Goal: Task Accomplishment & Management: Manage account settings

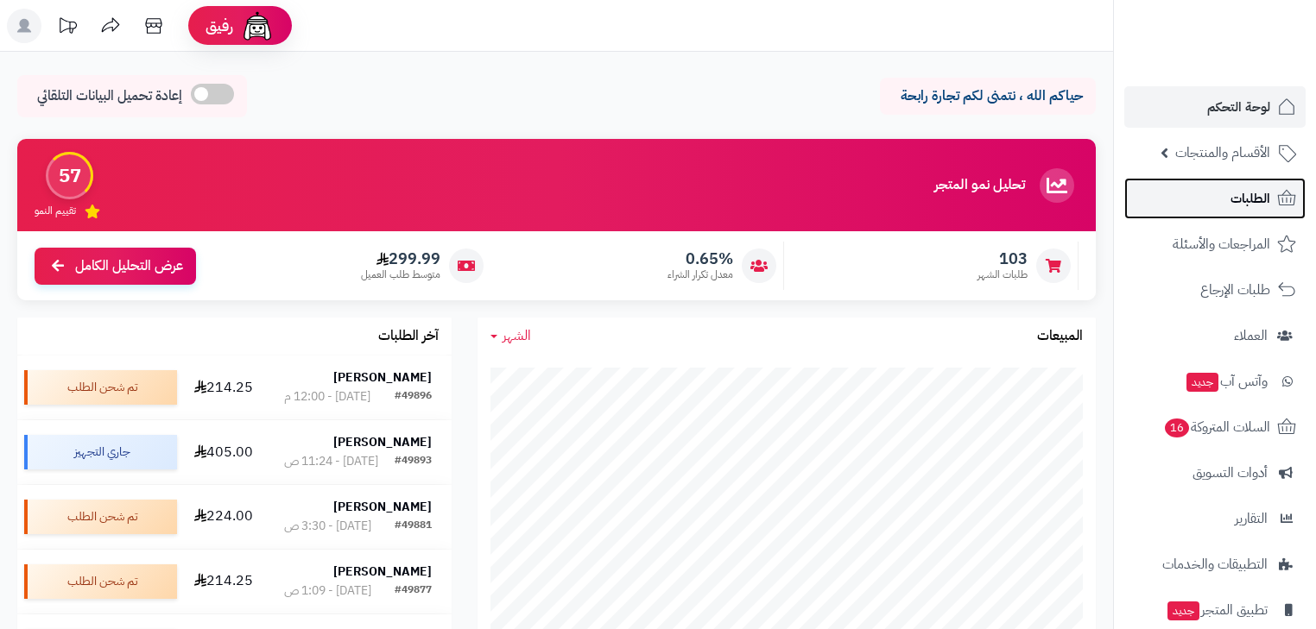
click at [1247, 195] on span "الطلبات" at bounding box center [1250, 198] width 40 height 24
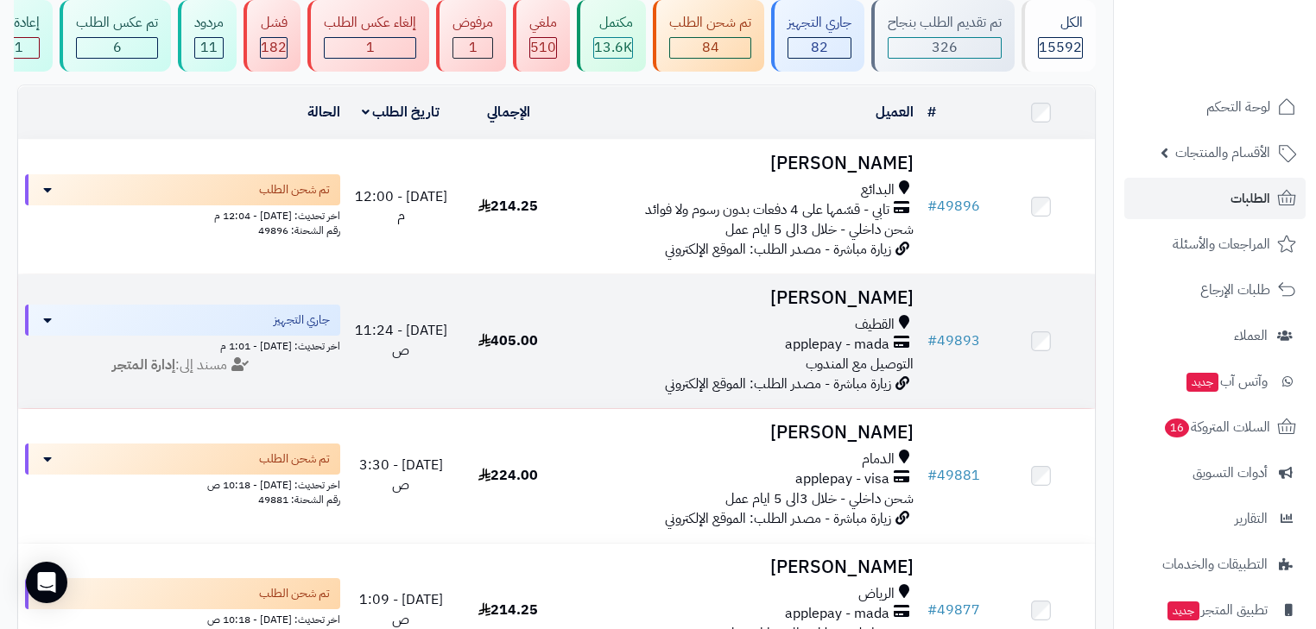
scroll to position [138, 0]
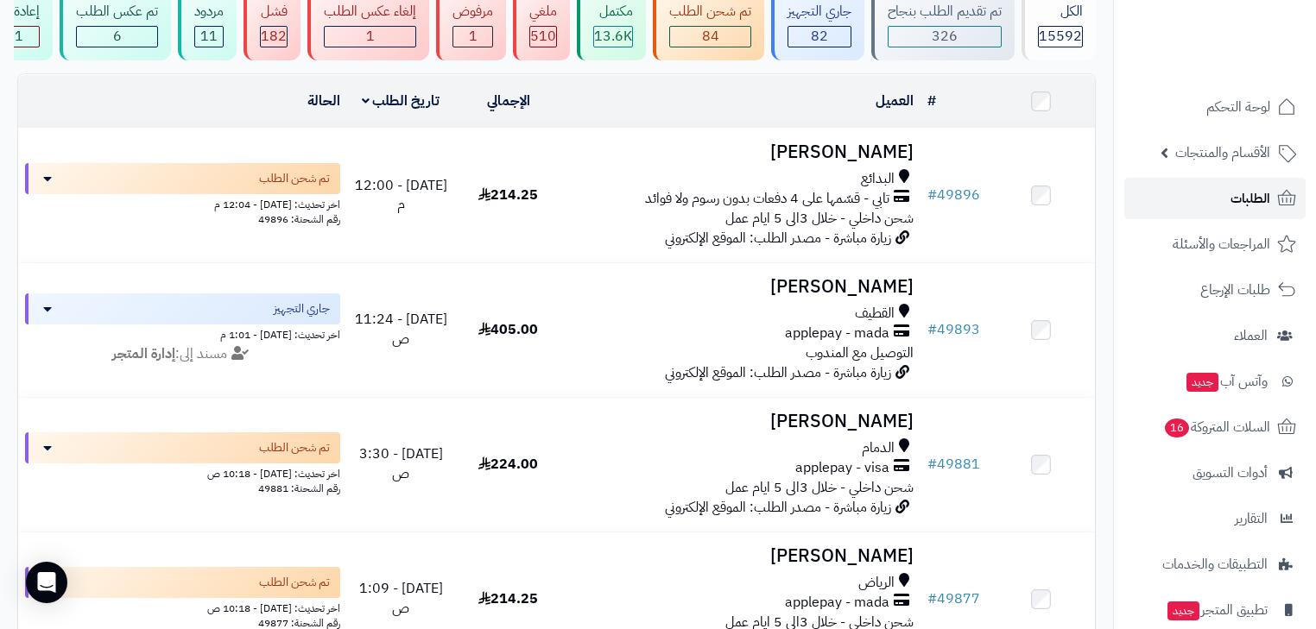
click at [1246, 207] on span "الطلبات" at bounding box center [1250, 198] width 40 height 24
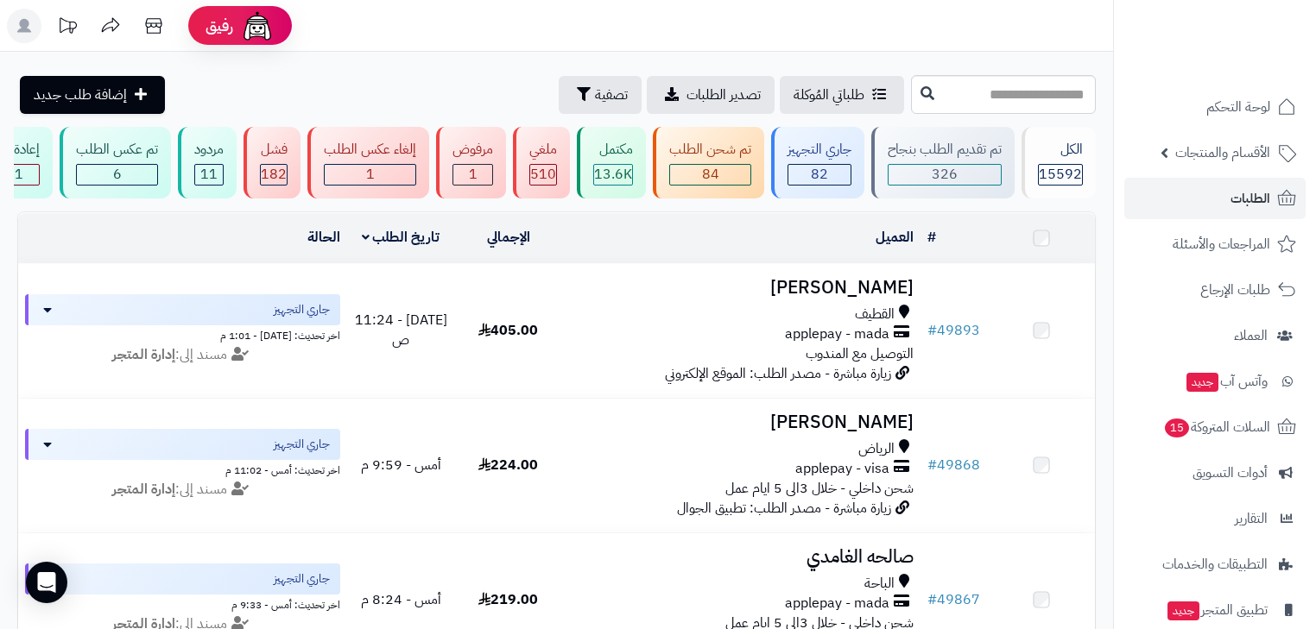
scroll to position [1234, 0]
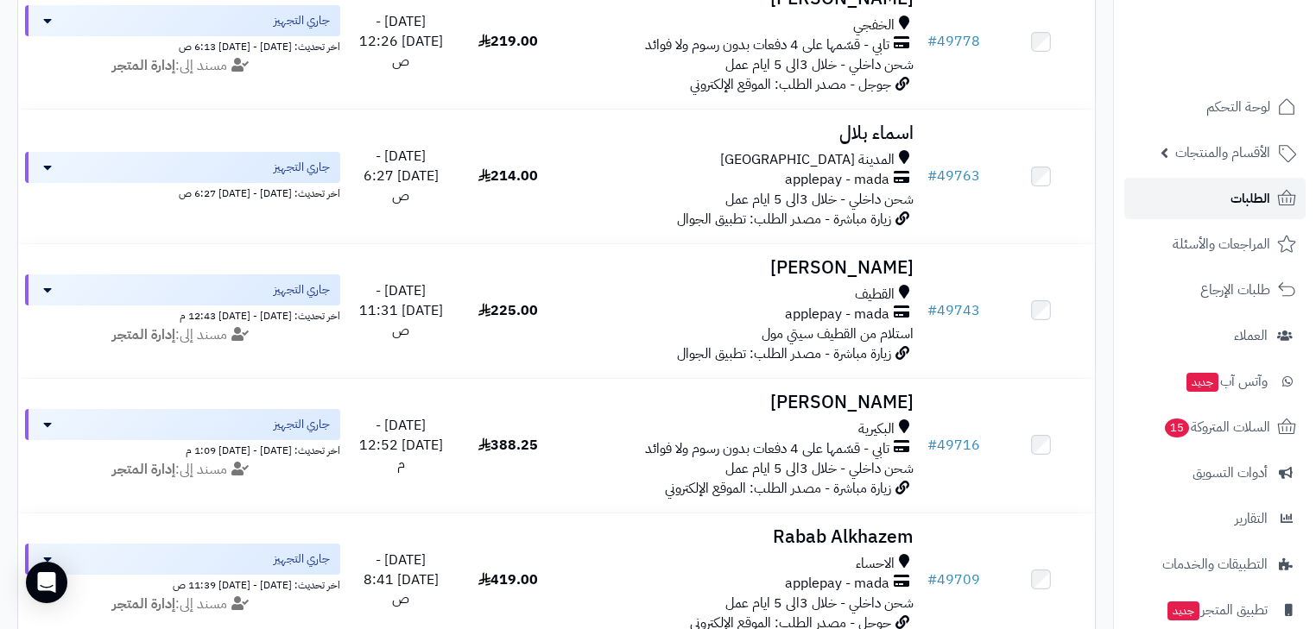
click at [1229, 197] on link "الطلبات" at bounding box center [1214, 198] width 181 height 41
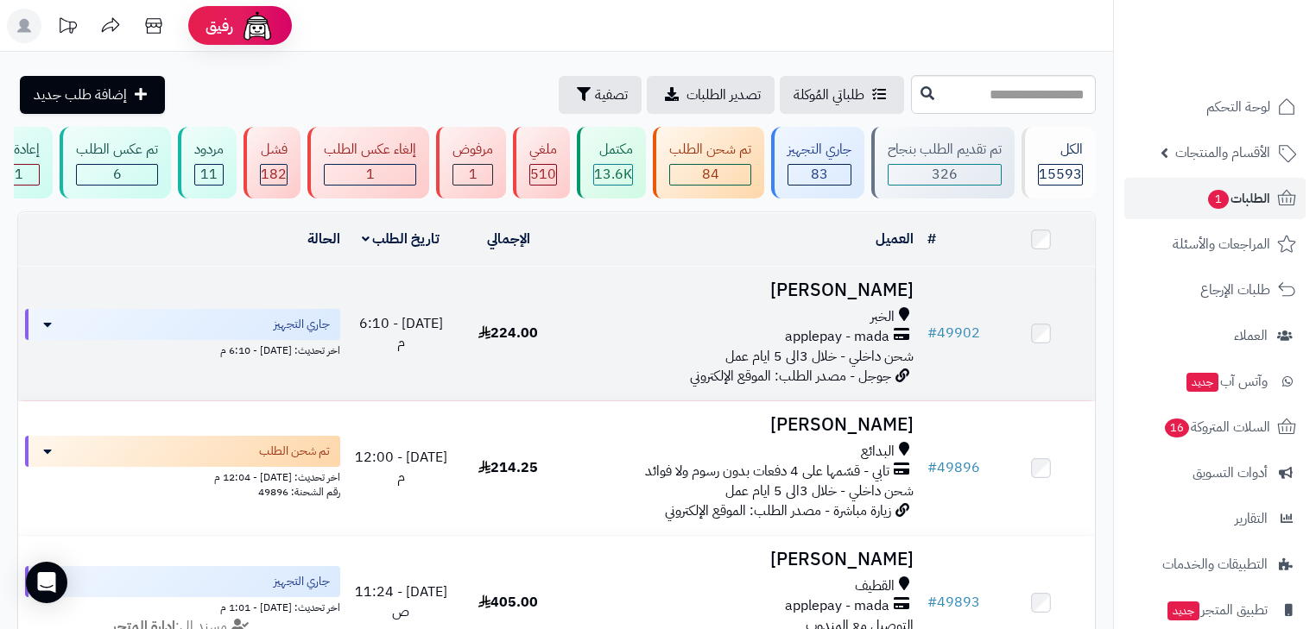
click at [894, 300] on h3 "[PERSON_NAME]" at bounding box center [741, 291] width 344 height 20
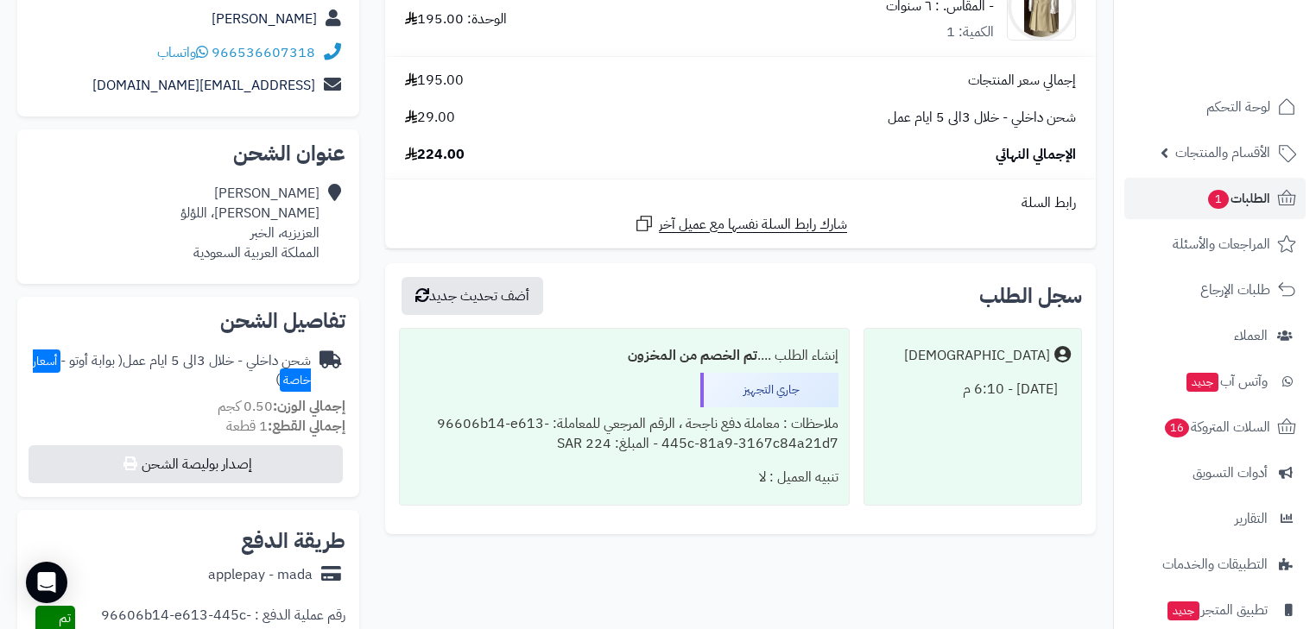
scroll to position [345, 0]
